Goal: Use online tool/utility: Utilize a website feature to perform a specific function

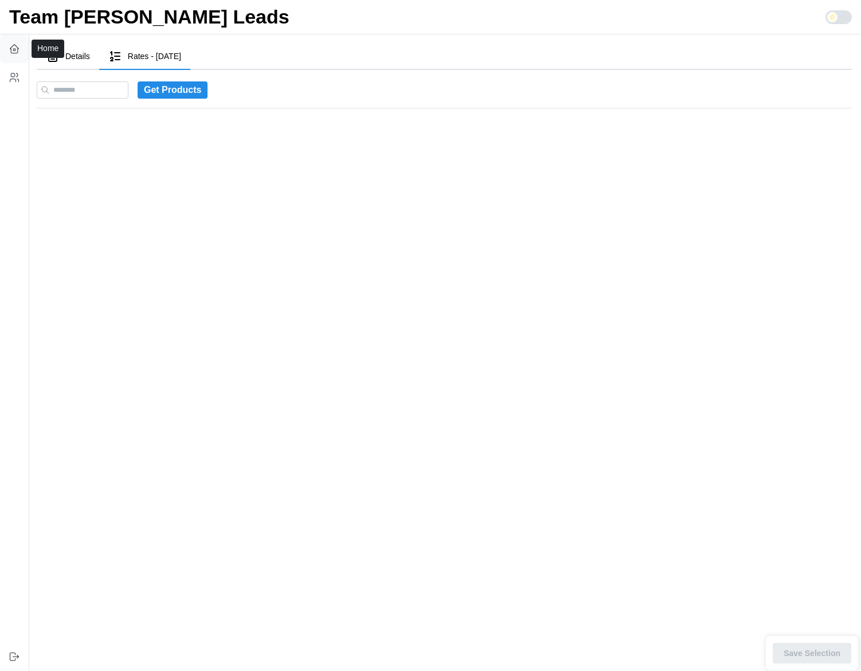
click at [16, 47] on icon "button" at bounding box center [14, 48] width 11 height 11
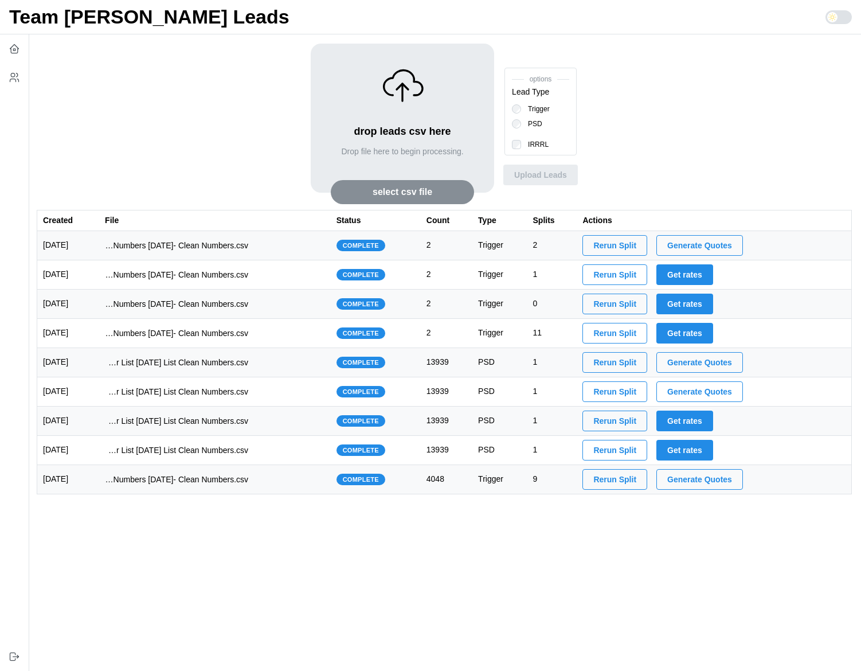
click at [285, 247] on td "imports/[PERSON_NAME]/1754585622697-1754575984194-TU Master List With Numbers […" at bounding box center [215, 245] width 232 height 29
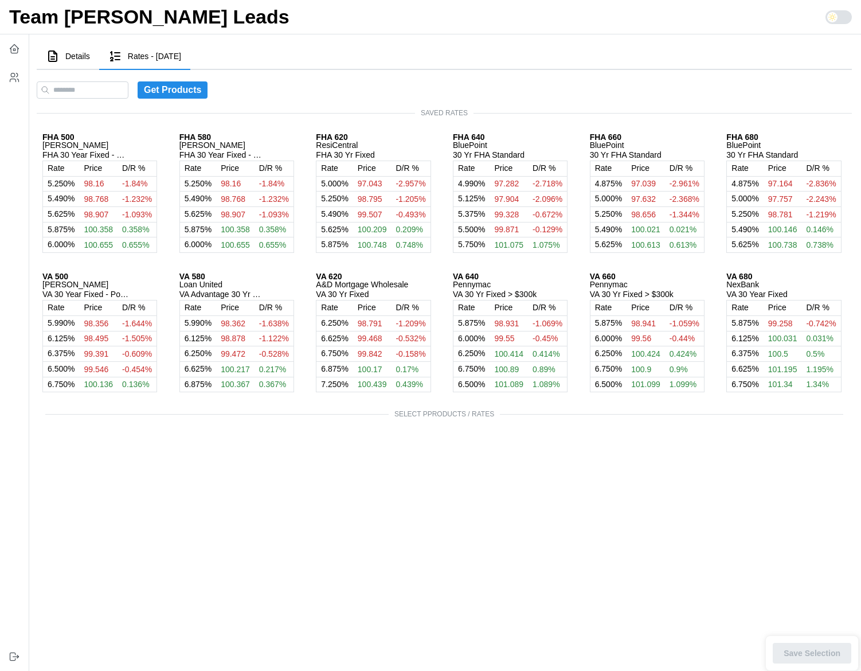
click at [84, 61] on button "Details" at bounding box center [68, 57] width 62 height 26
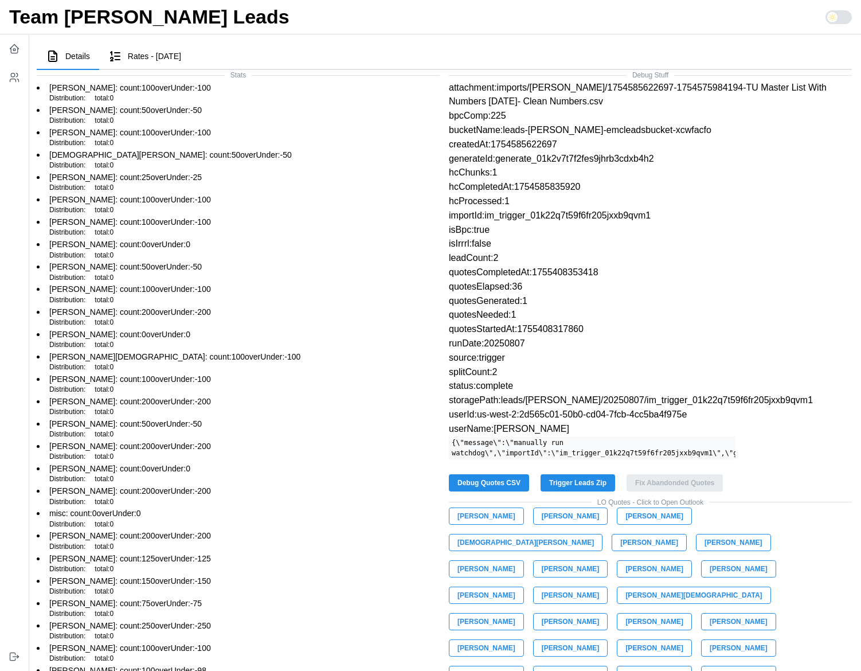
click at [471, 312] on p "quotesNeeded:1" at bounding box center [650, 315] width 403 height 14
drag, startPoint x: 471, startPoint y: 312, endPoint x: 472, endPoint y: 307, distance: 5.8
click at [472, 307] on div "Debug Stuff attachment:imports/[PERSON_NAME]/1754585622697-1754575984194-TU Mas…" at bounding box center [650, 411] width 412 height 692
click at [479, 300] on p "quotesGenerated:1" at bounding box center [650, 301] width 403 height 14
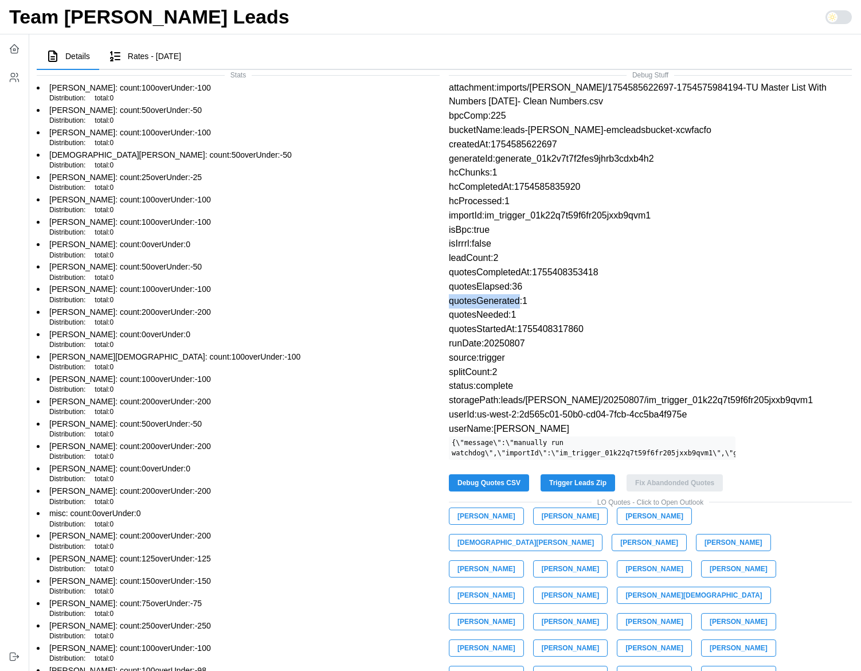
copy p "quotesGenerated"
click at [471, 274] on p "quotesCompletedAt:1755408353418" at bounding box center [650, 272] width 403 height 14
copy p "quotesCompletedAt"
click at [485, 290] on p "quotesElapsed:36" at bounding box center [650, 287] width 403 height 14
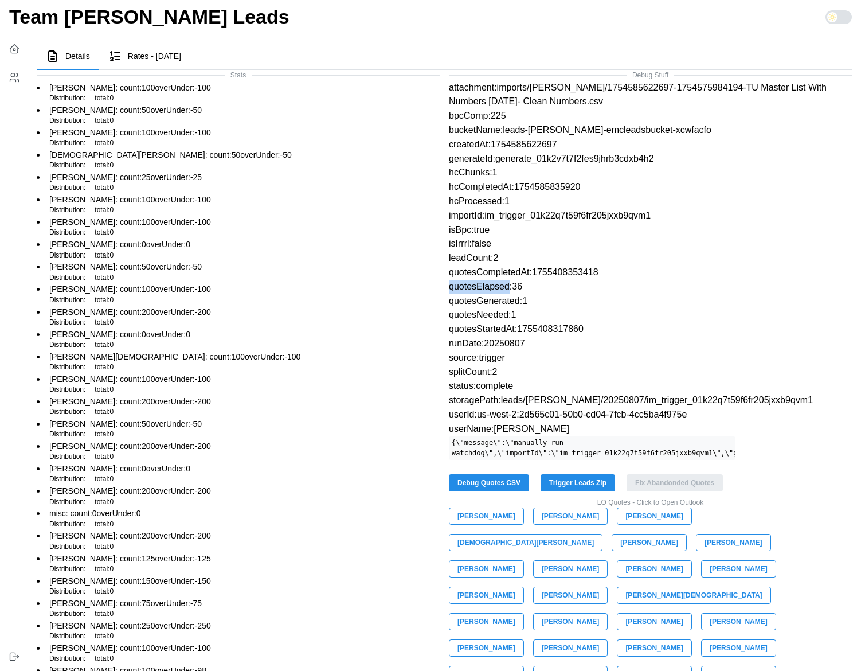
click at [485, 290] on p "quotesElapsed:36" at bounding box center [650, 287] width 403 height 14
copy p "quotesElapsed"
click at [479, 276] on p "quotesCompletedAt:1755408353418" at bounding box center [650, 272] width 403 height 14
copy p "quotesCompletedAt"
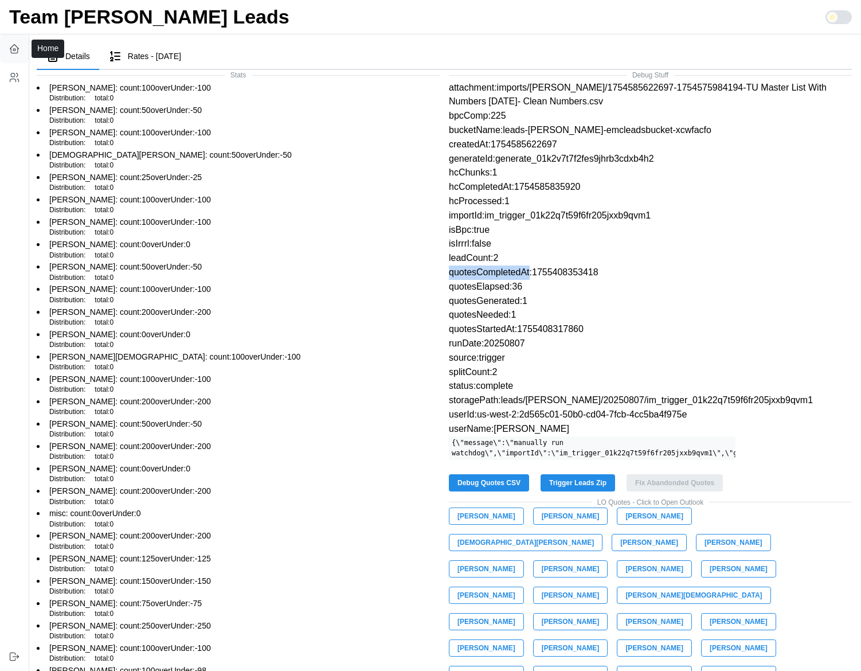
click at [13, 49] on icon "button" at bounding box center [14, 50] width 2 height 2
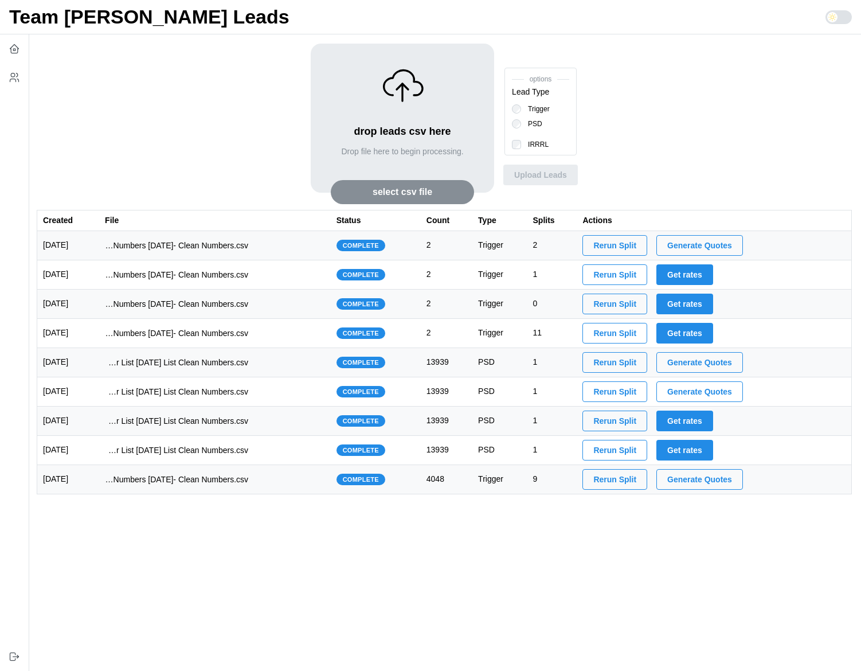
click at [722, 241] on span "Generate Quotes" at bounding box center [699, 245] width 65 height 19
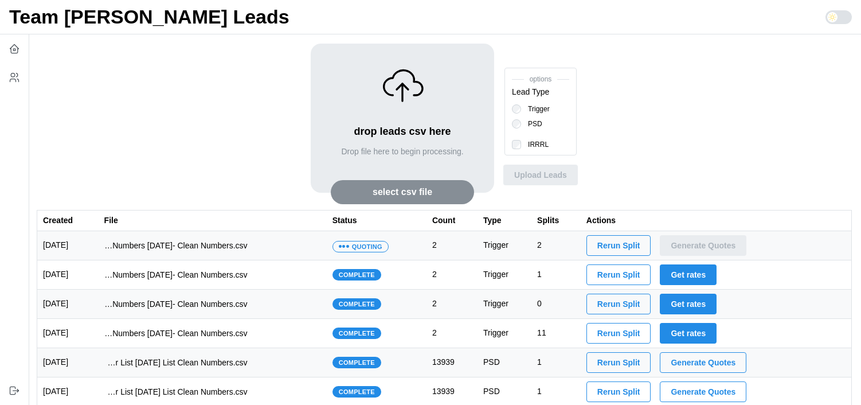
click at [194, 111] on div "drop leads csv here Drop file here to begin processing. select csv file options…" at bounding box center [444, 127] width 815 height 166
click at [295, 244] on td "imports/[PERSON_NAME]/1754585622697-1754575984194-TU Master List With Numbers […" at bounding box center [213, 245] width 228 height 29
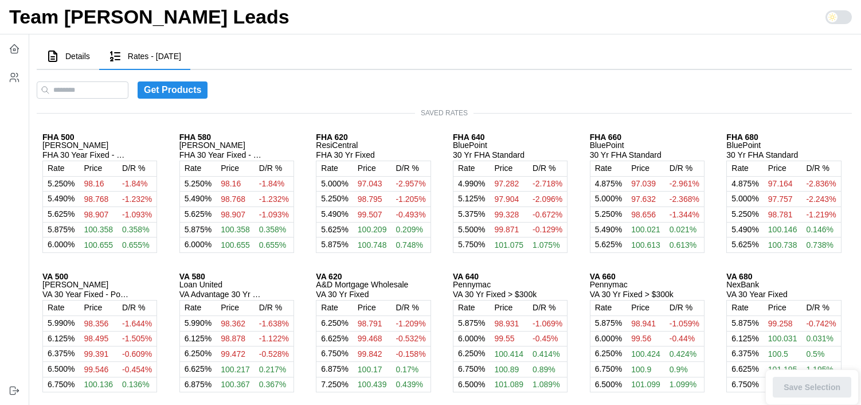
click at [70, 58] on span "Details" at bounding box center [77, 56] width 25 height 8
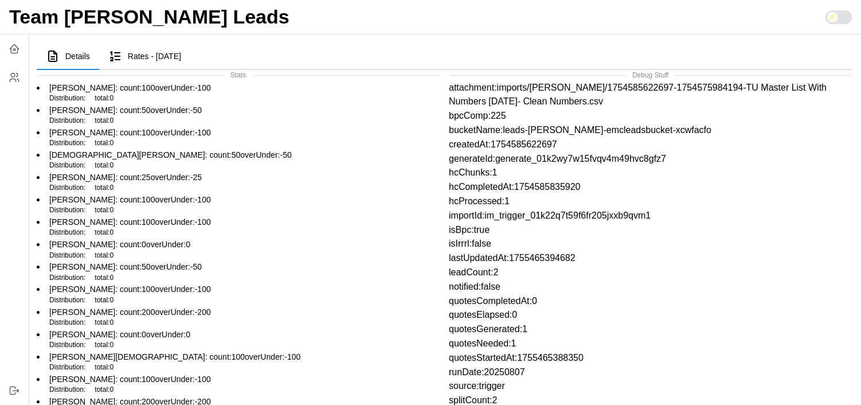
click at [568, 158] on p "generateId:generate_01k2wy7w15fvqv4m49hvc8gfz7" at bounding box center [650, 159] width 403 height 14
copy p "generate_01k2wy7w15fvqv4m49hvc8gfz7"
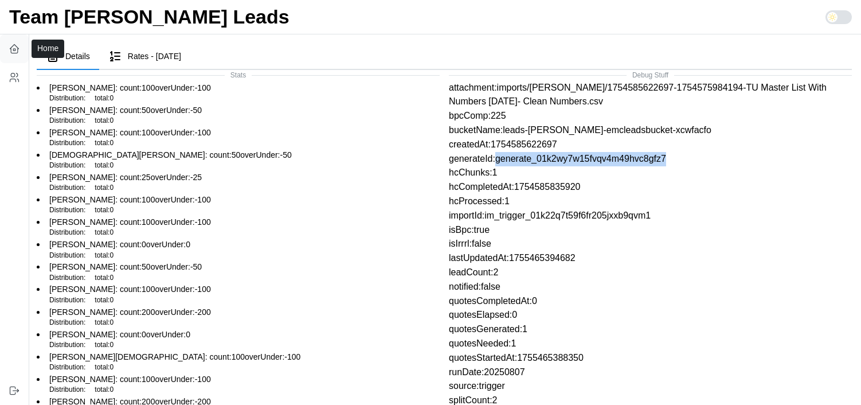
click at [9, 56] on button "button" at bounding box center [14, 48] width 29 height 29
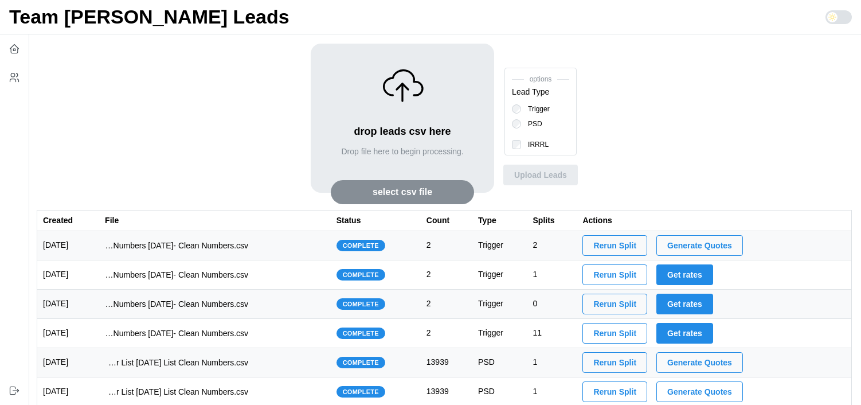
click at [732, 245] on span "Generate Quotes" at bounding box center [699, 245] width 65 height 19
click at [728, 243] on span "Generate Quotes" at bounding box center [699, 245] width 65 height 19
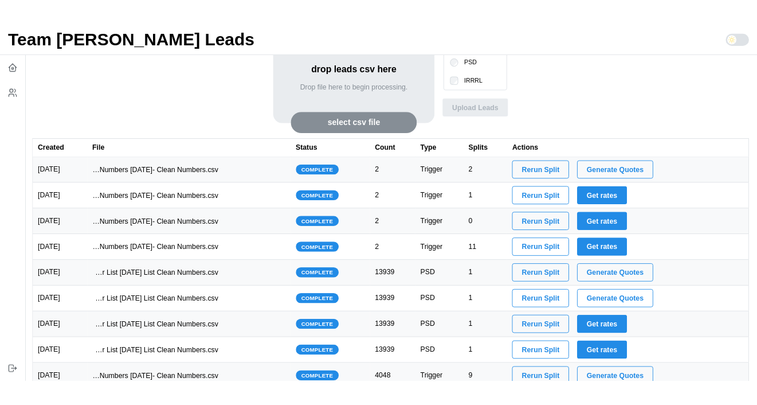
scroll to position [99, 0]
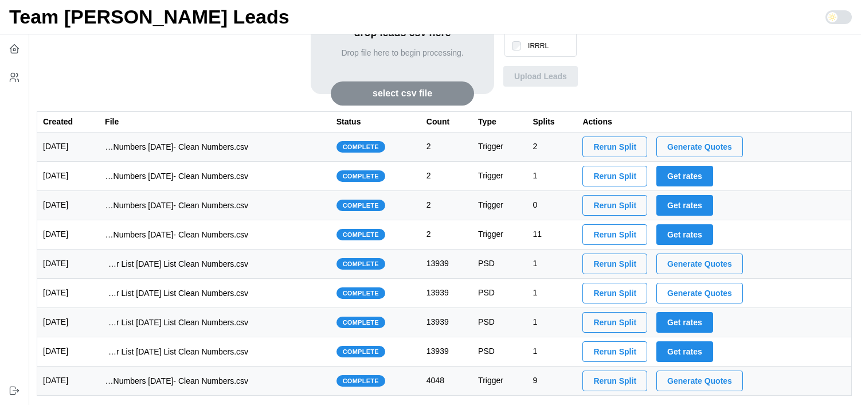
click at [726, 266] on span "Generate Quotes" at bounding box center [699, 263] width 65 height 19
click at [715, 259] on span "Generate Quotes" at bounding box center [699, 263] width 65 height 19
